Goal: Information Seeking & Learning: Learn about a topic

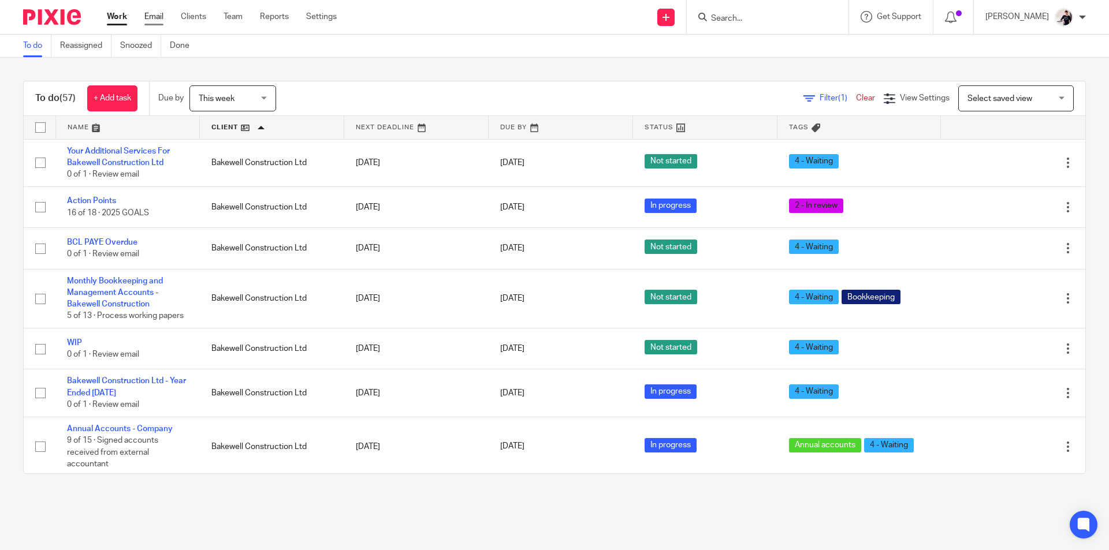
drag, startPoint x: 0, startPoint y: 0, endPoint x: 155, endPoint y: 16, distance: 155.6
click at [155, 16] on link "Email" at bounding box center [153, 17] width 19 height 12
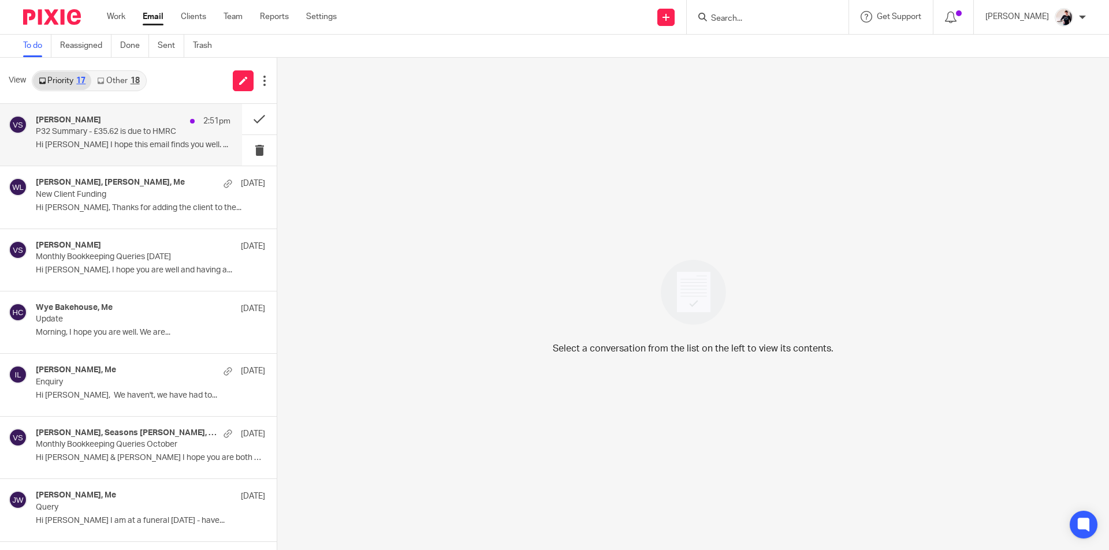
click at [147, 152] on div "[PERSON_NAME] 2:51pm P32 Summary - £35.62 is due to HMRC Hi [PERSON_NAME] I hop…" at bounding box center [133, 134] width 195 height 39
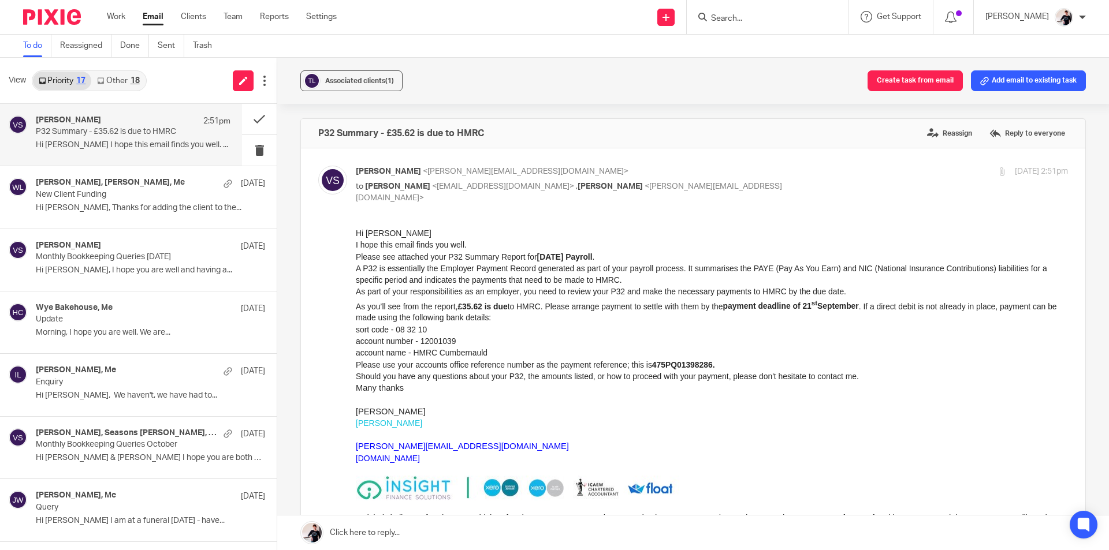
click at [127, 78] on link "Other 18" at bounding box center [118, 81] width 54 height 18
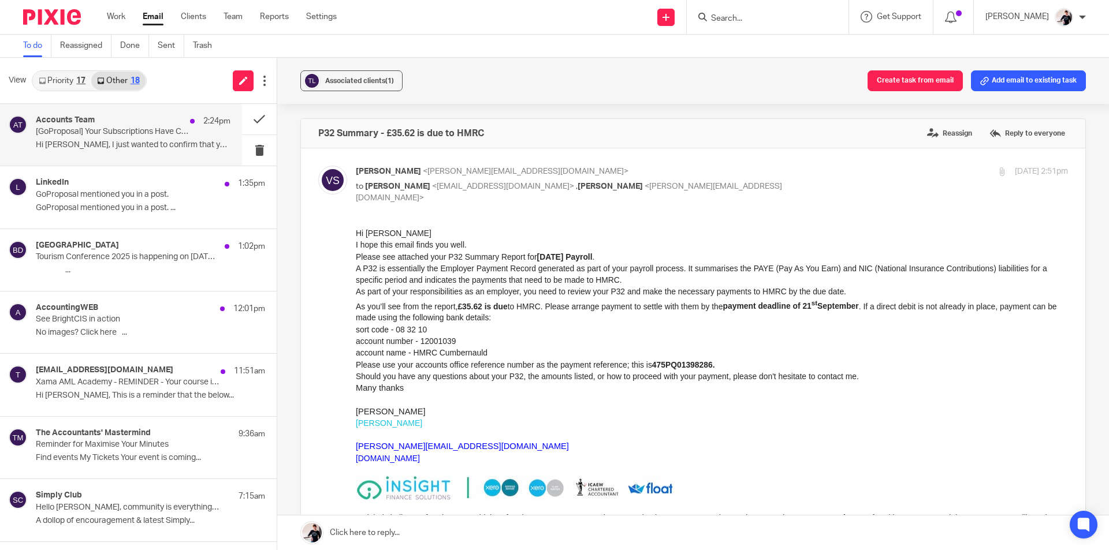
click at [144, 139] on div "Accounts Team 2:24pm [GoProposal] Your Subscriptions Have Changed Hi Helen, I j…" at bounding box center [133, 134] width 195 height 39
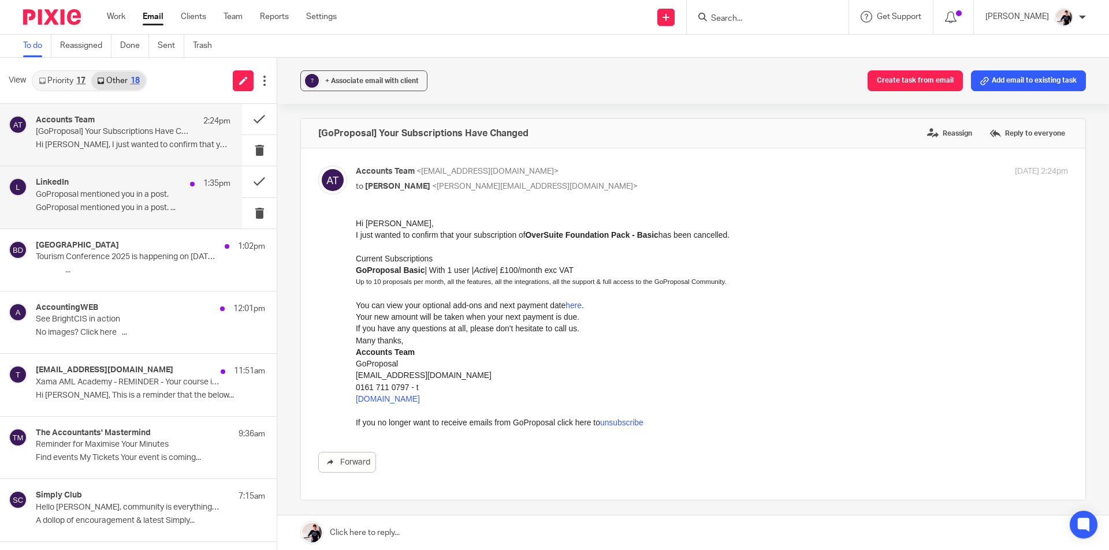
click at [128, 185] on div "LinkedIn 1:35pm" at bounding box center [133, 184] width 195 height 12
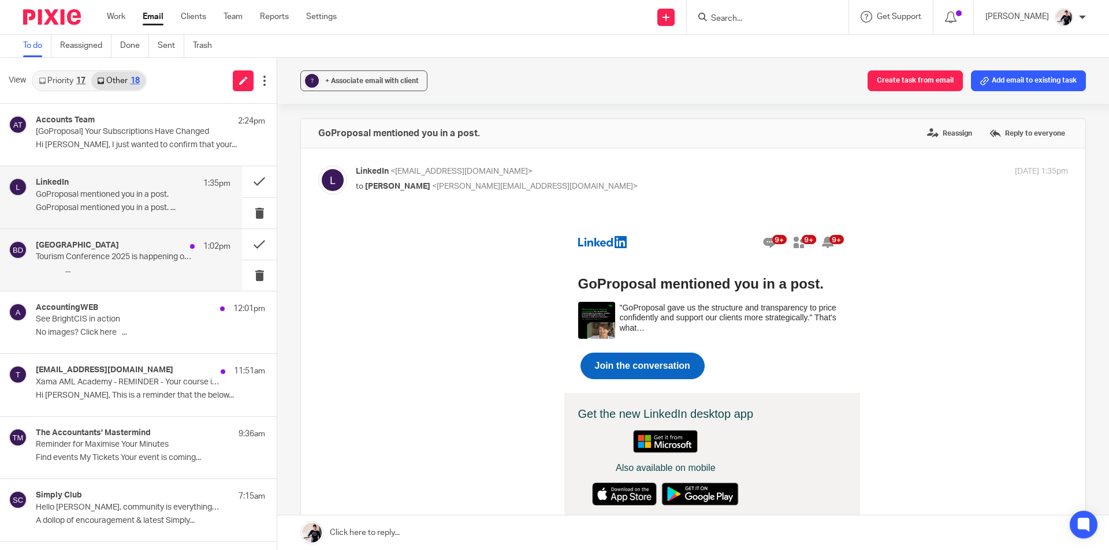
click at [156, 255] on p "Tourism Conference 2025 is happening on 24 Sept - find out more" at bounding box center [114, 257] width 156 height 10
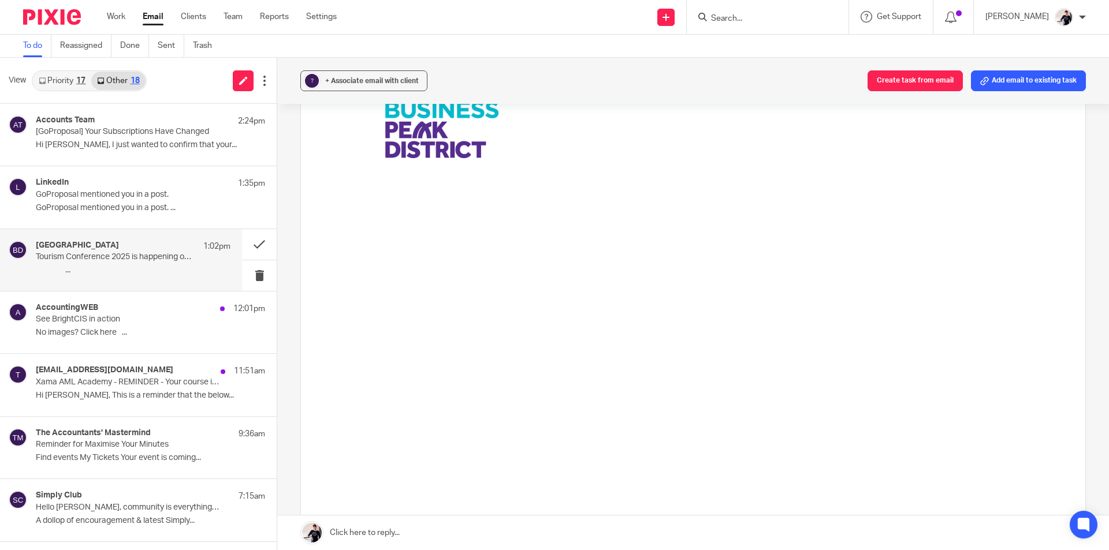
scroll to position [346, 0]
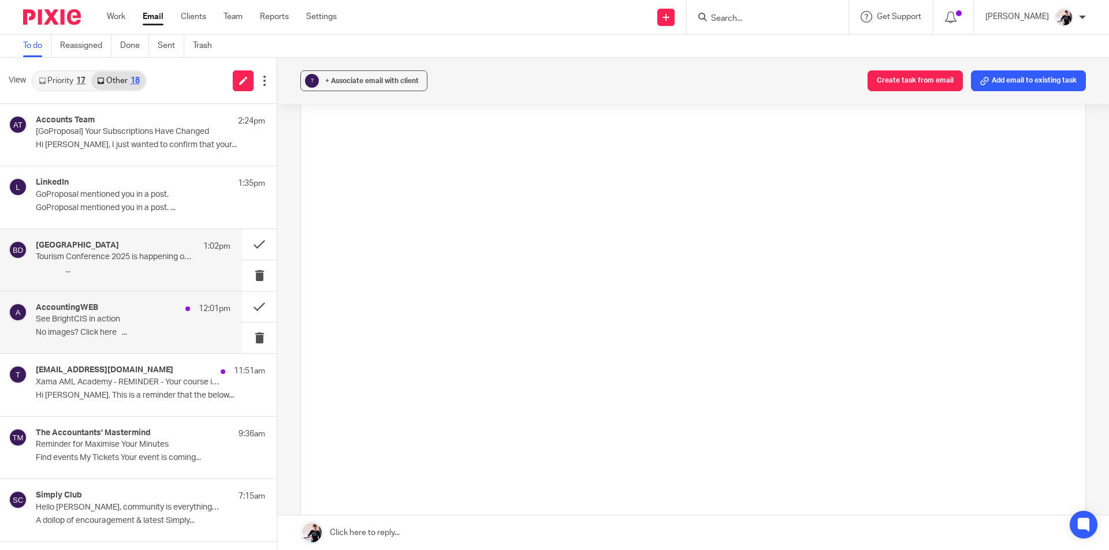
click at [133, 303] on div "AccountingWEB 12:01pm" at bounding box center [133, 309] width 195 height 12
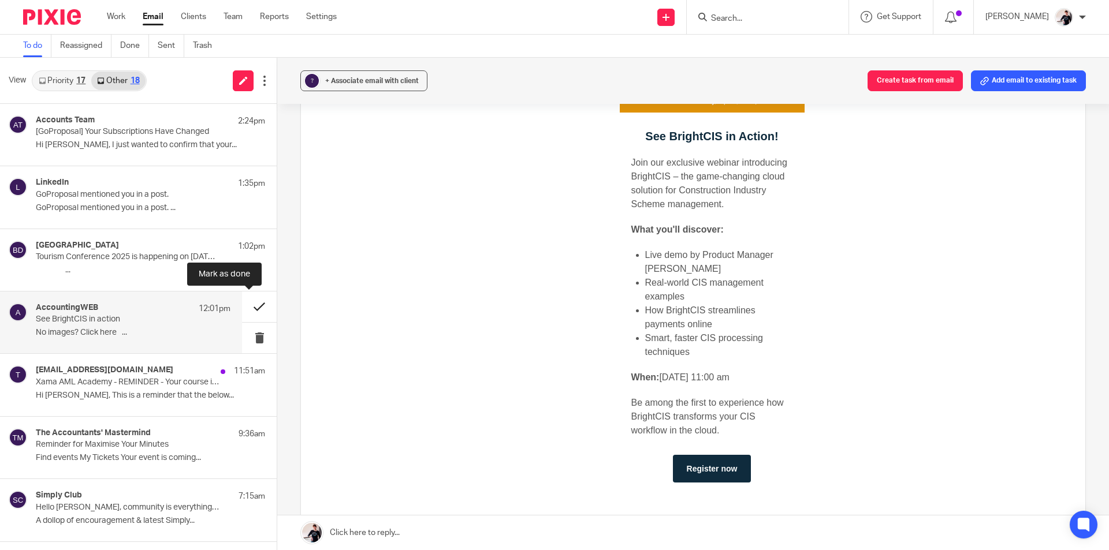
click at [251, 303] on button at bounding box center [259, 307] width 35 height 31
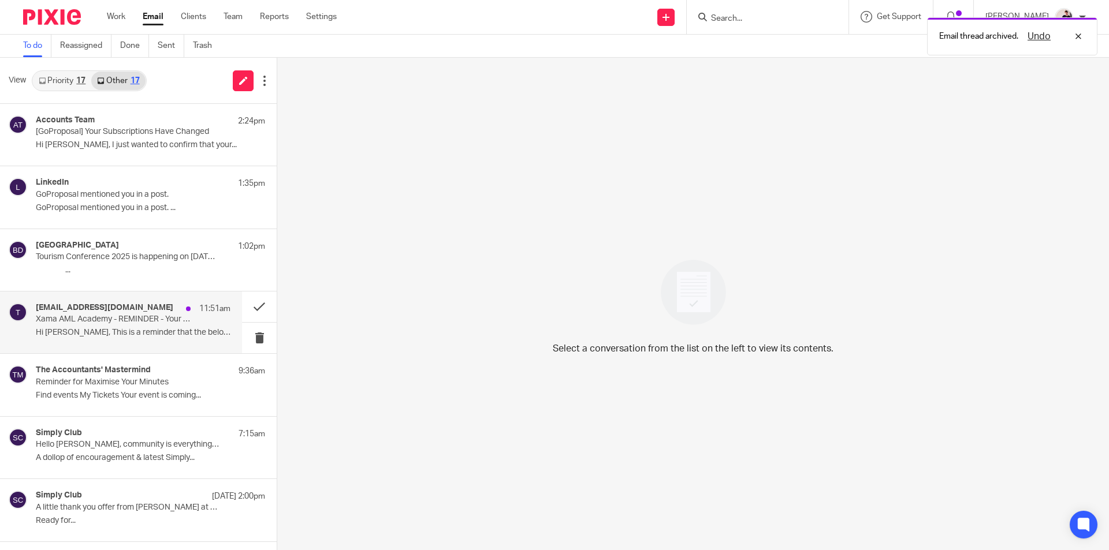
click at [121, 317] on p "Xama AML Academy - REMINDER - Your course is now available" at bounding box center [114, 320] width 156 height 10
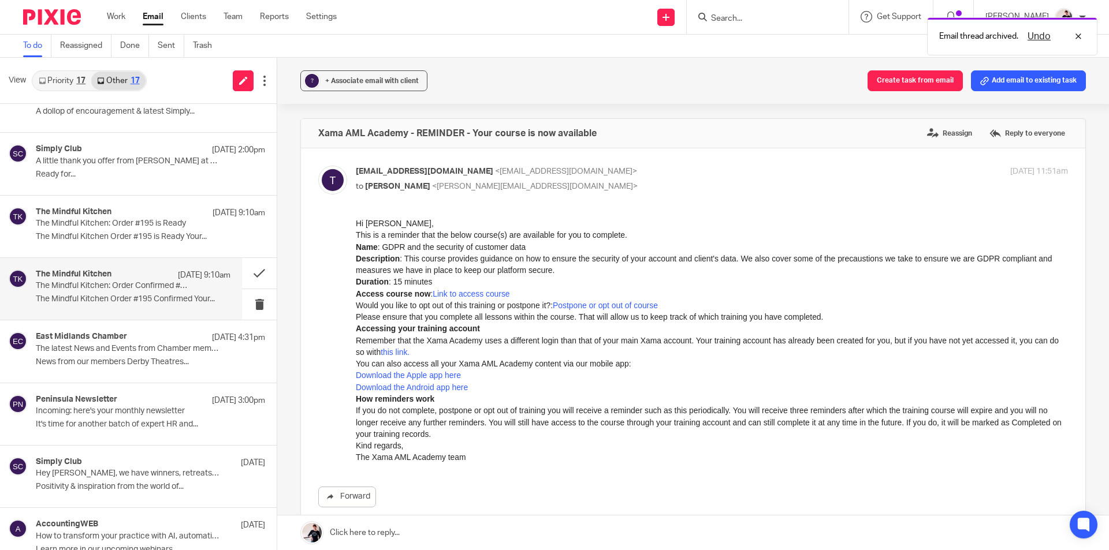
click at [116, 330] on div "East Midlands Chamber 12 Sep 4:31pm The latest News and Events from Chamber mem…" at bounding box center [138, 352] width 277 height 62
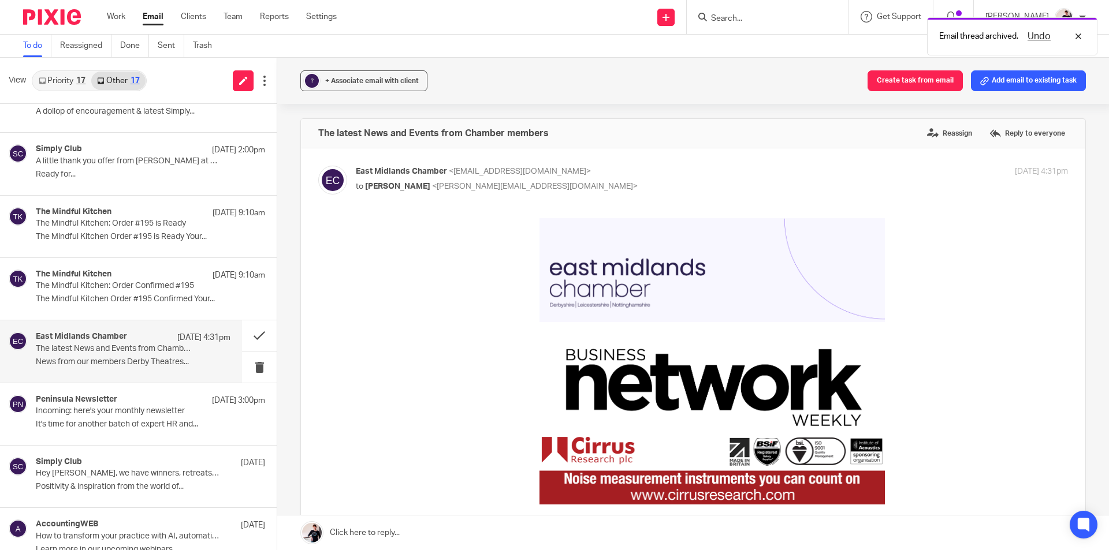
scroll to position [0, 0]
